Goal: Transaction & Acquisition: Purchase product/service

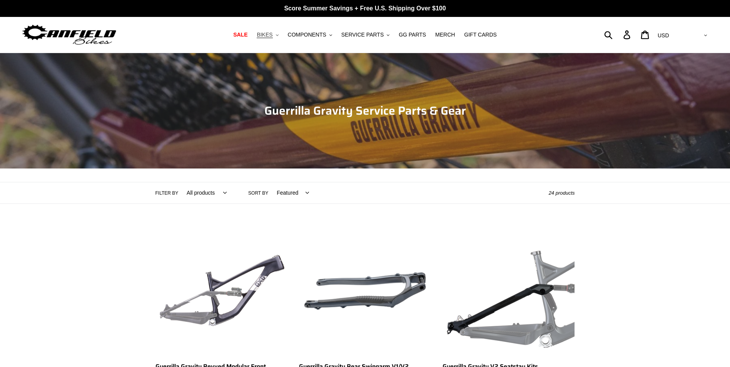
click at [272, 35] on span "BIKES" at bounding box center [265, 35] width 16 height 7
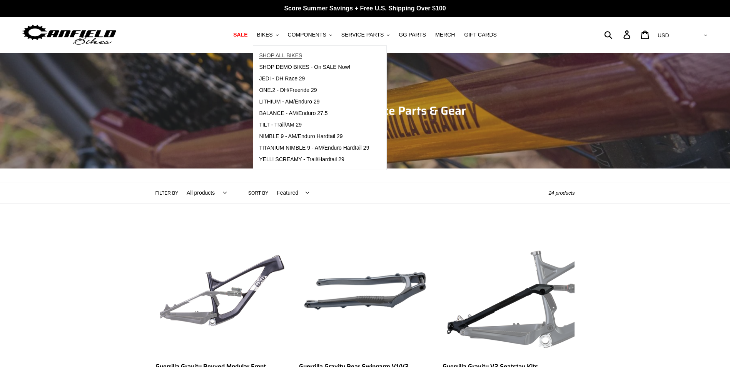
click at [287, 55] on span "SHOP ALL BIKES" at bounding box center [280, 55] width 43 height 7
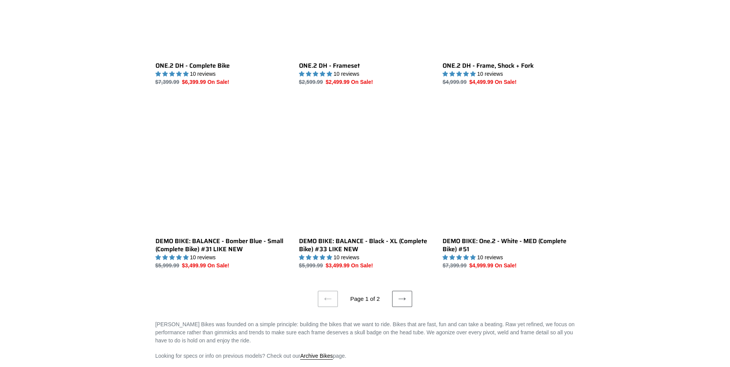
scroll to position [1423, 0]
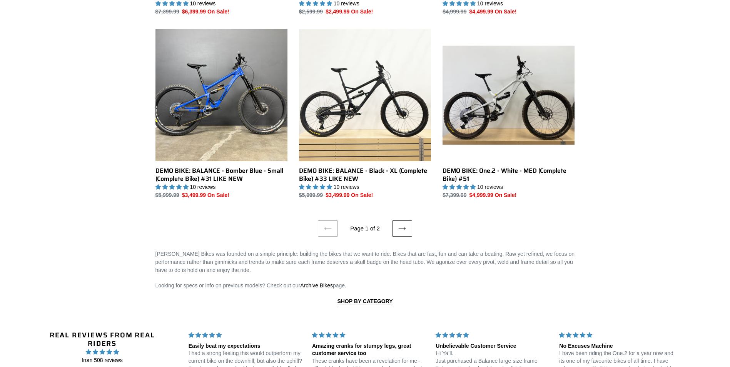
click at [402, 225] on icon at bounding box center [402, 229] width 8 height 8
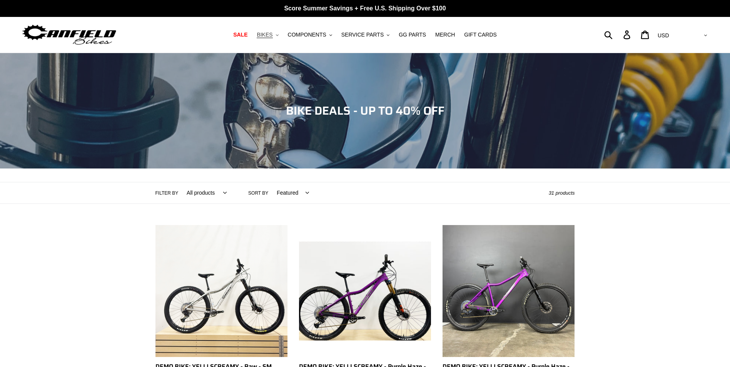
click at [274, 31] on button "BIKES .cls-1{fill:#231f20}" at bounding box center [267, 35] width 29 height 10
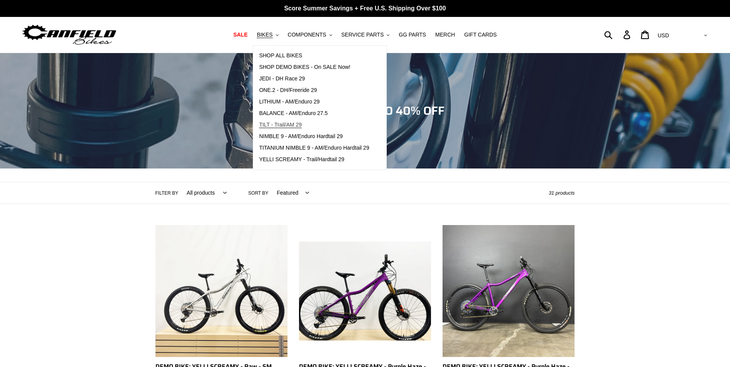
click at [282, 126] on span "TILT - Trail/AM 29" at bounding box center [280, 125] width 43 height 7
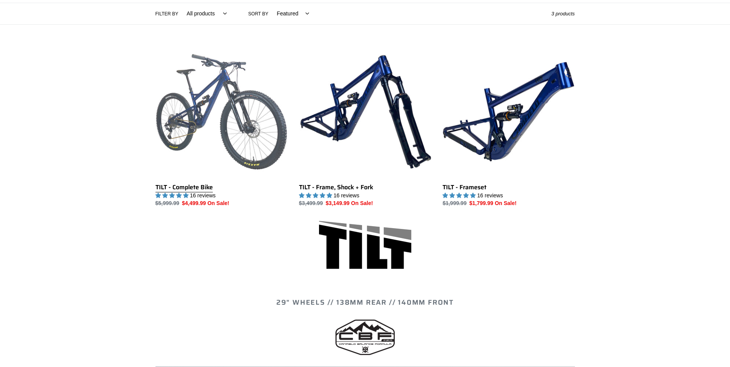
scroll to position [192, 0]
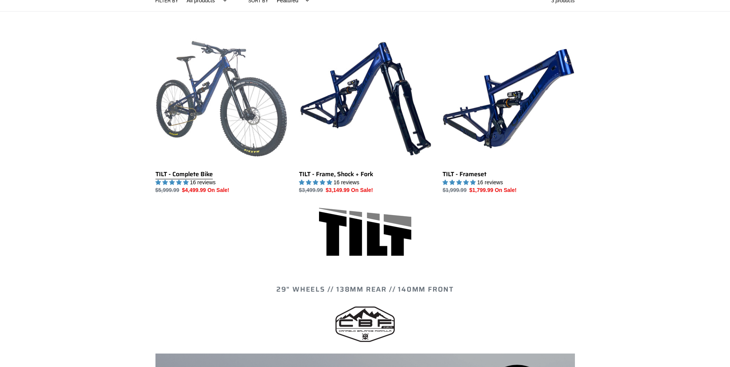
click at [189, 174] on link "TILT - Complete Bike" at bounding box center [221, 114] width 132 height 162
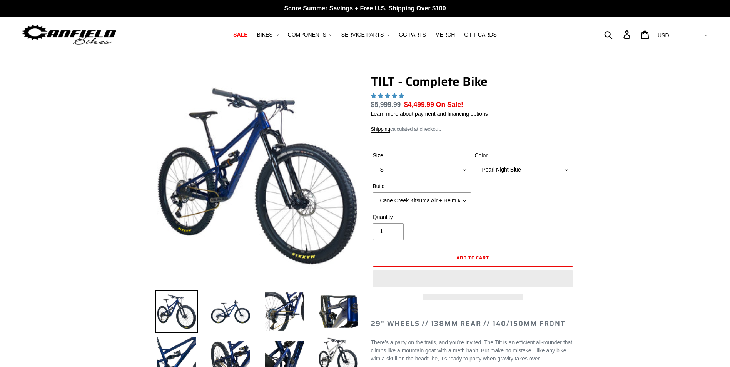
select select "highest-rating"
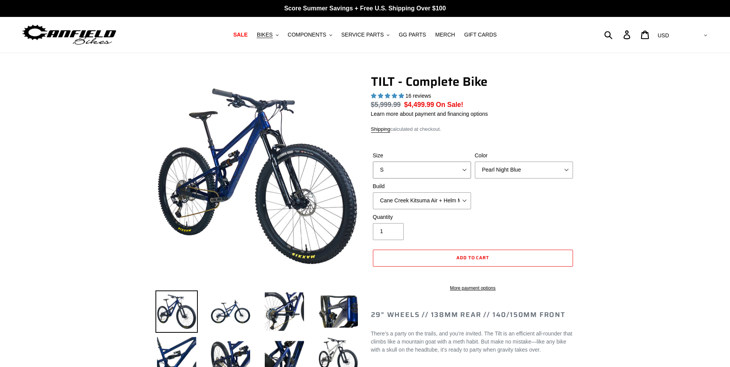
click at [460, 167] on select "S M L" at bounding box center [422, 170] width 98 height 17
click at [373, 162] on select "S M L" at bounding box center [422, 170] width 98 height 17
click at [464, 170] on select "S M L" at bounding box center [422, 170] width 98 height 17
select select "M"
click at [373, 162] on select "S M L" at bounding box center [422, 170] width 98 height 17
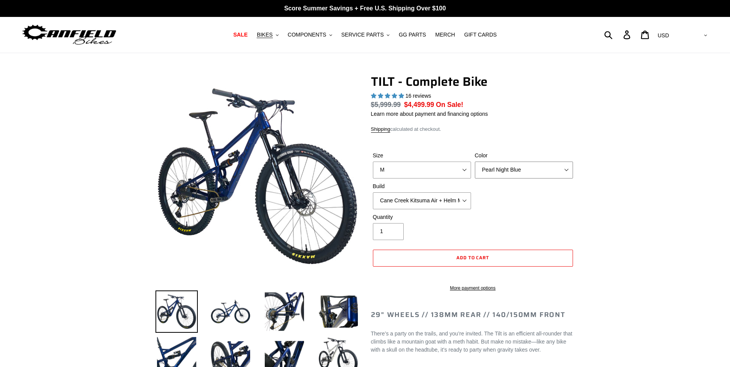
click at [528, 166] on select "Pearl Night Blue Stealth Silver Raw" at bounding box center [524, 170] width 98 height 17
click at [475, 162] on select "Pearl Night Blue Stealth Silver Raw" at bounding box center [524, 170] width 98 height 17
click at [527, 176] on select "Pearl Night Blue Stealth Silver Raw" at bounding box center [524, 170] width 98 height 17
select select "Raw"
click at [475, 162] on select "Pearl Night Blue Stealth Silver Raw" at bounding box center [524, 170] width 98 height 17
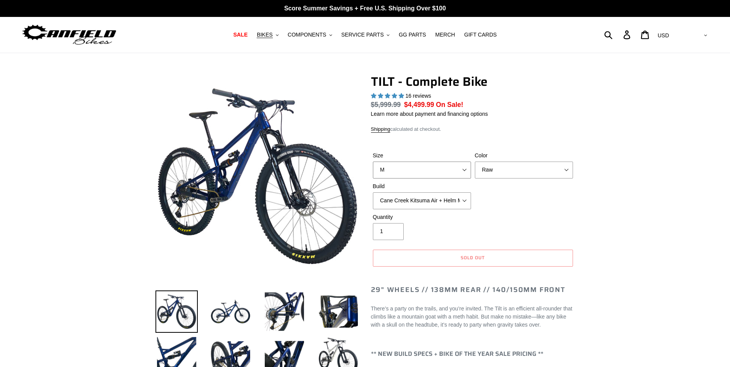
click at [464, 171] on select "S M L" at bounding box center [422, 170] width 98 height 17
select select "L"
click at [373, 162] on select "S M L" at bounding box center [422, 170] width 98 height 17
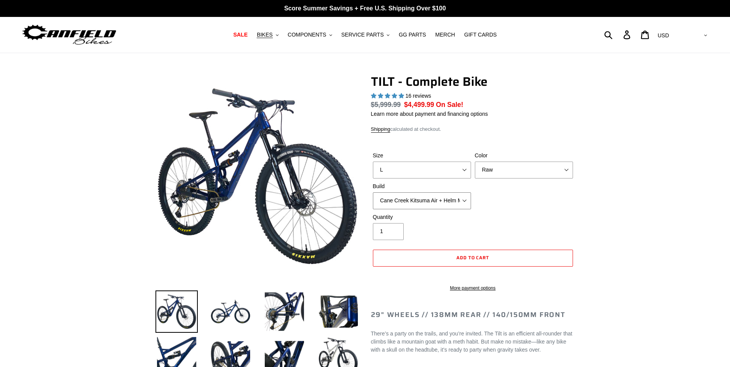
click at [457, 202] on select "Cane Creek Kitsuma Air + Helm MKII 140 + SRAM GX Cane Creek Kitsuma Air + Helm …" at bounding box center [422, 200] width 98 height 17
select select "Fox Float X + 36 SL Factory Grip X 140 + SRAM GX"
click at [373, 192] on select "Cane Creek Kitsuma Air + Helm MKII 140 + SRAM GX Cane Creek Kitsuma Air + Helm …" at bounding box center [422, 200] width 98 height 17
click at [571, 221] on div "Quantity 1" at bounding box center [473, 228] width 204 height 31
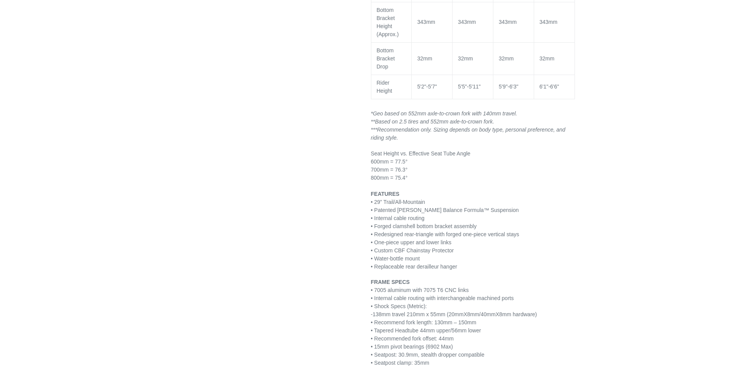
scroll to position [1000, 0]
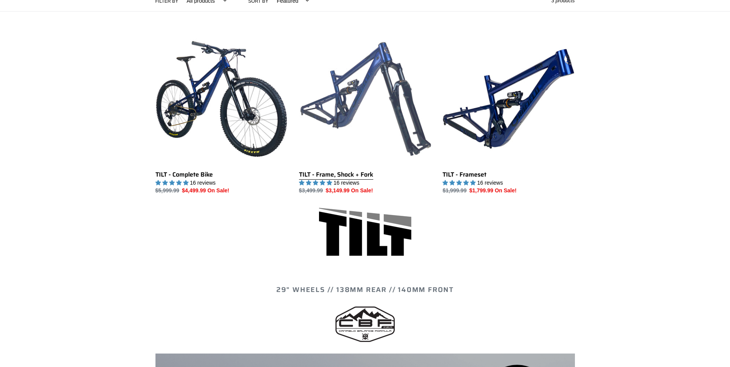
click at [349, 177] on link "TILT - Frame, Shock + Fork" at bounding box center [365, 114] width 132 height 162
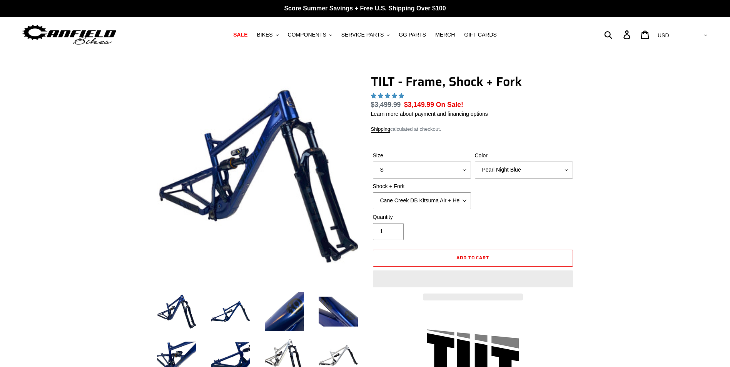
select select "highest-rating"
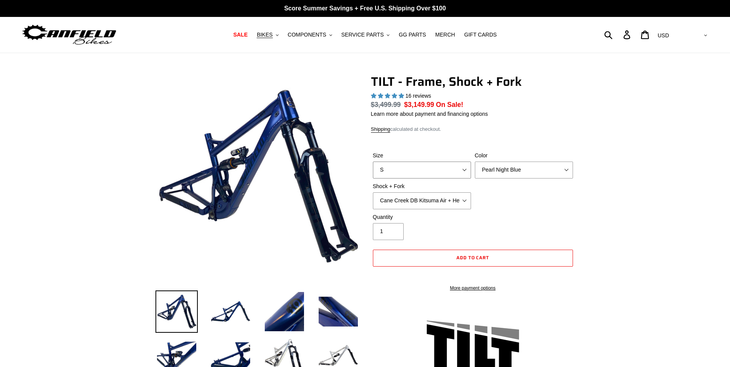
click at [462, 170] on select "S M L XL" at bounding box center [422, 170] width 98 height 17
select select "L"
click at [373, 162] on select "S M L XL" at bounding box center [422, 170] width 98 height 17
click at [516, 173] on select "Pearl Night Blue" at bounding box center [524, 170] width 98 height 17
click at [554, 213] on div "Quantity 1" at bounding box center [473, 228] width 204 height 31
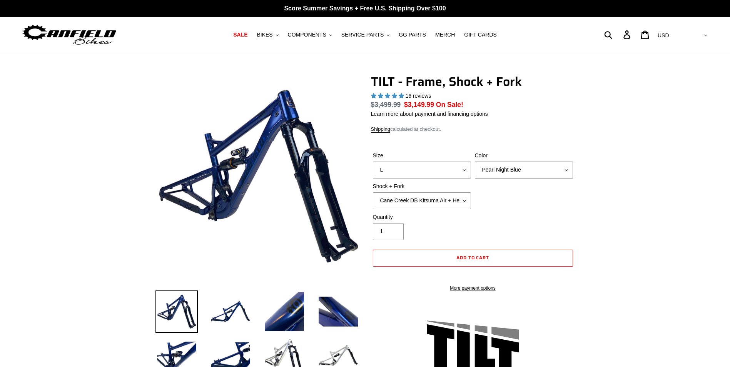
click at [567, 172] on select "Pearl Night Blue" at bounding box center [524, 170] width 98 height 17
click at [567, 209] on div "Size S M L XL Color Pearl Night Blue Shock + Fork Cane Creek DB Kitsuma Air + H…" at bounding box center [473, 183] width 204 height 62
click at [467, 203] on select "Cane Creek DB Kitsuma Air + Helm MKII 140mm Cane Creek DB Kitsuma Air + Fox 36 …" at bounding box center [422, 200] width 98 height 17
click at [373, 192] on select "Cane Creek DB Kitsuma Air + Helm MKII 140mm Cane Creek DB Kitsuma Air + Fox 36 …" at bounding box center [422, 200] width 98 height 17
click at [464, 195] on select "Cane Creek DB Kitsuma Air + Helm MKII 140mm Cane Creek DB Kitsuma Air + Fox 36 …" at bounding box center [422, 200] width 98 height 17
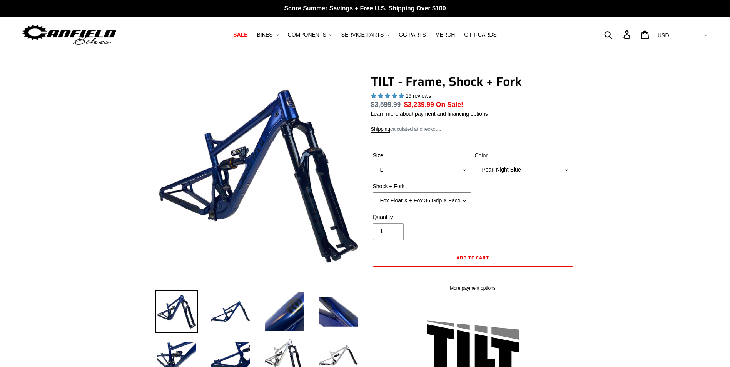
select select "EXT Storia V3-S + EXT Era V2.1"
click at [373, 192] on select "Cane Creek DB Kitsuma Air + Helm MKII 140mm Cane Creek DB Kitsuma Air + Fox 36 …" at bounding box center [422, 200] width 98 height 17
click at [556, 217] on div "Quantity 1" at bounding box center [473, 228] width 204 height 31
